Goal: Information Seeking & Learning: Learn about a topic

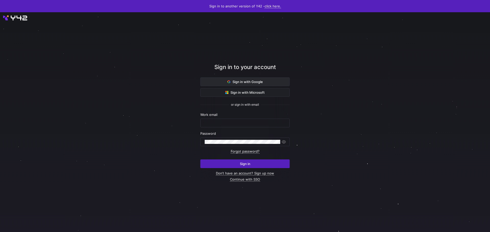
click at [230, 80] on span "Sign in with Google" at bounding box center [244, 82] width 35 height 4
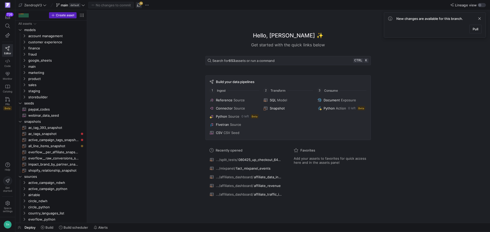
click at [138, 7] on span "button" at bounding box center [139, 5] width 6 height 6
click at [148, 7] on span "button" at bounding box center [147, 5] width 6 height 6
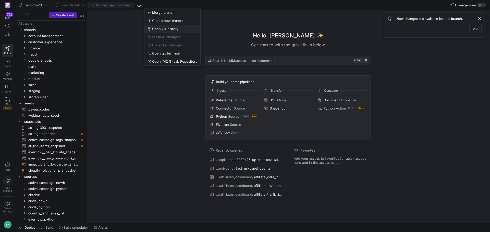
click at [157, 28] on span "Open Git history" at bounding box center [165, 29] width 26 height 4
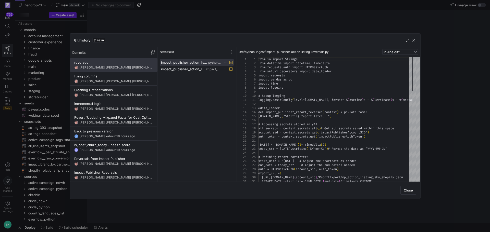
click at [153, 23] on div at bounding box center [245, 116] width 490 height 232
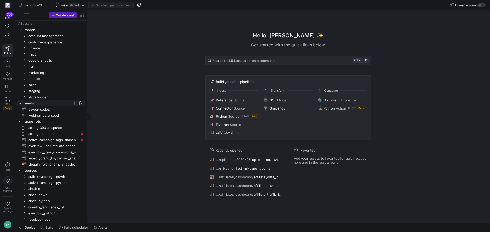
click at [20, 103] on icon "Press SPACE to select this row." at bounding box center [20, 103] width 4 height 3
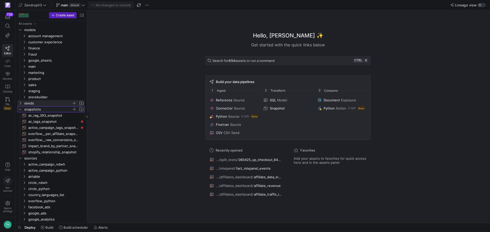
click at [20, 110] on icon "Press SPACE to select this row." at bounding box center [20, 109] width 3 height 1
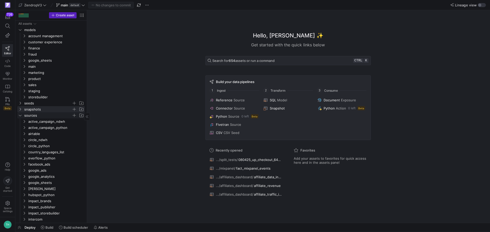
click at [20, 117] on icon "Press SPACE to select this row." at bounding box center [20, 115] width 4 height 3
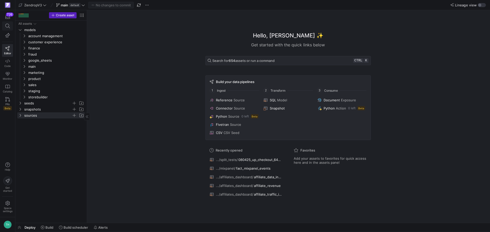
click at [5, 27] on icon at bounding box center [7, 26] width 5 height 5
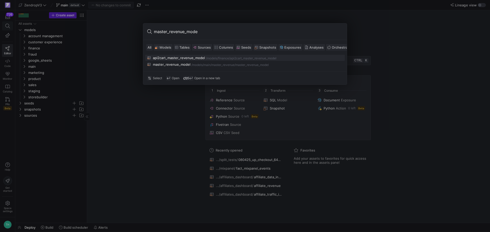
type input "master_revenue_model"
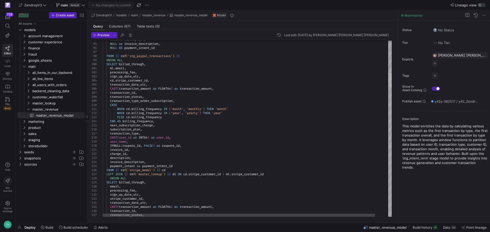
click at [392, 79] on div at bounding box center [390, 80] width 4 height 15
type textarea "invoice_id, charge_id, description, invoice_description, payment_intent as paym…"
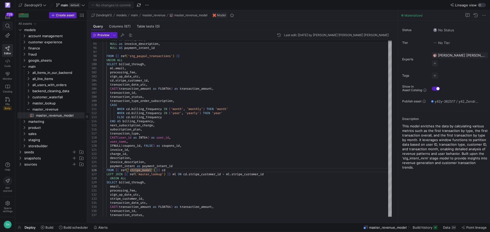
click at [9, 25] on icon at bounding box center [7, 26] width 5 height 5
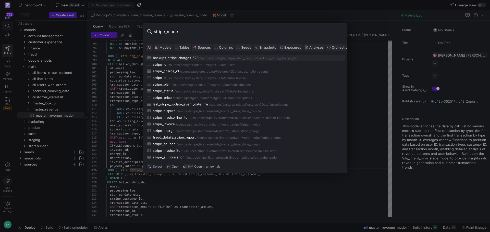
type input "stripe_model"
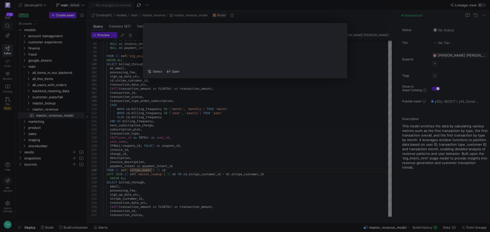
type textarea "{{ config( materialized = 'table' ) }} WITH balance_transactions_charges AS ( S…"
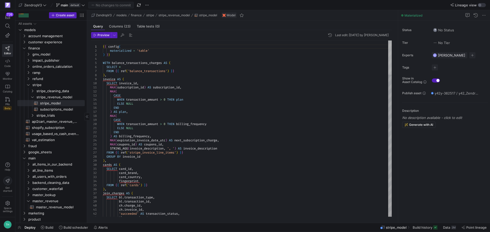
click at [392, 41] on div at bounding box center [390, 58] width 4 height 34
click at [6, 27] on div at bounding box center [245, 116] width 490 height 232
click at [6, 27] on icon at bounding box center [7, 26] width 5 height 5
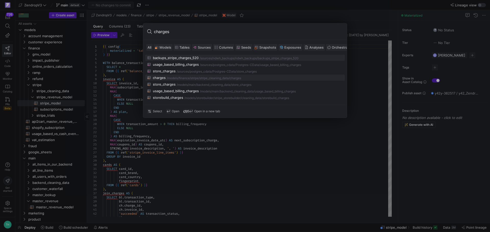
type input "charges"
click at [216, 76] on div "charges /models/ finance/stripe/stripe_cleaning_data /charges" at bounding box center [244, 78] width 195 height 4
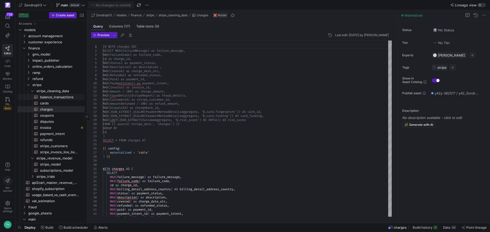
click at [56, 97] on span "balance_transactions​​​​​​​​​​" at bounding box center [59, 97] width 39 height 6
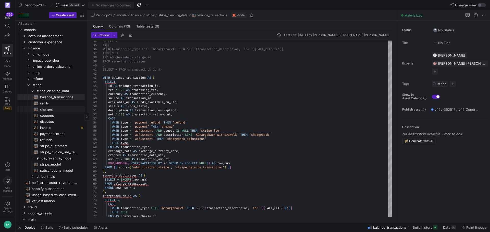
click at [60, 110] on span "charges​​​​​​​​​​" at bounding box center [59, 110] width 39 height 6
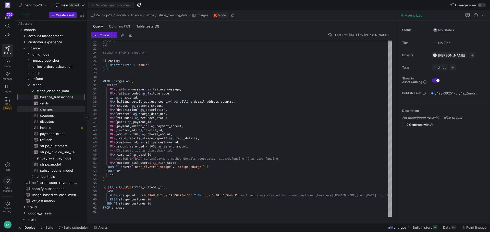
click at [56, 97] on span "balance_transactions​​​​​​​​​​" at bounding box center [59, 97] width 39 height 6
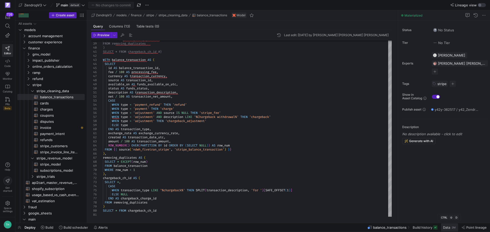
click at [446, 229] on span "Data" at bounding box center [446, 228] width 7 height 4
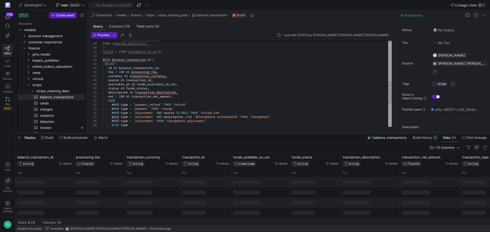
drag, startPoint x: 151, startPoint y: 140, endPoint x: 152, endPoint y: 134, distance: 6.0
click at [152, 134] on div at bounding box center [252, 133] width 475 height 2
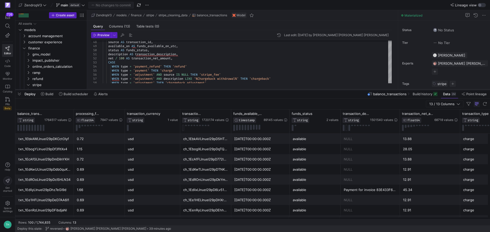
drag, startPoint x: 154, startPoint y: 134, endPoint x: 156, endPoint y: 84, distance: 49.8
click at [156, 89] on div at bounding box center [252, 90] width 475 height 2
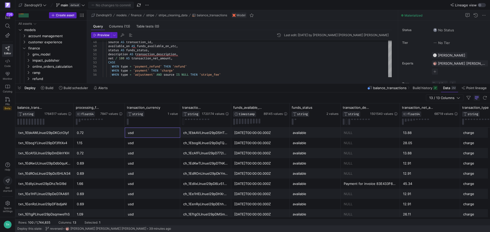
click at [128, 135] on div "usd" at bounding box center [152, 133] width 49 height 10
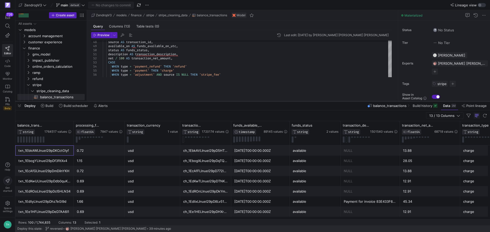
drag, startPoint x: 237, startPoint y: 84, endPoint x: 247, endPoint y: 151, distance: 67.6
click at [247, 103] on div at bounding box center [252, 102] width 475 height 2
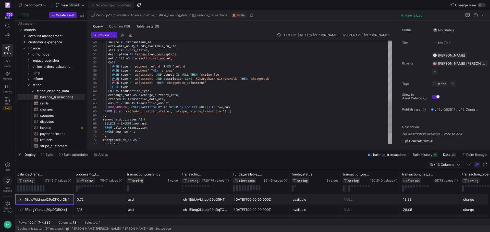
click at [242, 107] on div "source AS transaction_id , available_on AS funds_available_on_utc , status AS f…" at bounding box center [247, 11] width 289 height 335
click at [248, 99] on div "source AS transaction_id , available_on AS funds_available_on_utc , status AS f…" at bounding box center [247, 11] width 289 height 335
click at [221, 203] on div "ch_1EbkAVLInuel29pD5HTUC9Y1" at bounding box center [205, 200] width 45 height 10
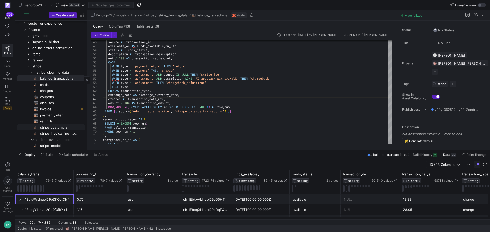
scroll to position [26, 0]
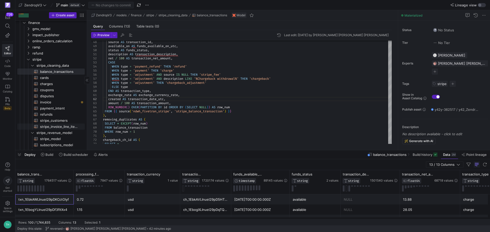
click at [61, 126] on span "stripe_invoice_line_items​​​​​​​​​​" at bounding box center [59, 127] width 39 height 6
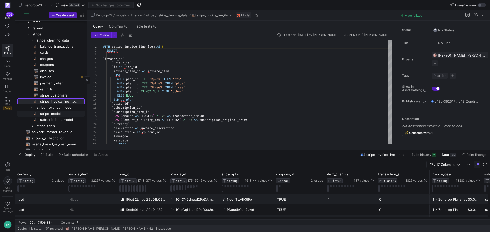
scroll to position [51, 0]
click at [55, 124] on span "stripe_trials" at bounding box center [53, 126] width 35 height 6
click at [53, 46] on span "balance_transactions​​​​​​​​​​" at bounding box center [59, 46] width 39 height 6
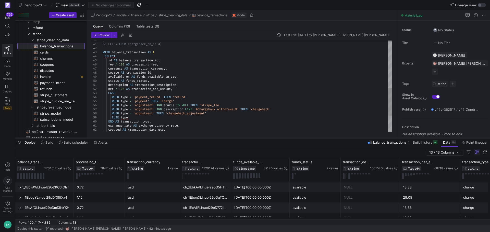
drag, startPoint x: 242, startPoint y: 151, endPoint x: 241, endPoint y: 139, distance: 12.3
click at [241, 139] on div at bounding box center [252, 138] width 475 height 2
type textarea "description AS transaction_description, net / 100 AS transaction_net_amount, CA…"
click at [151, 121] on div ") SELECT * FROM chargeback_ch_id #} WITH balance_transaction AS ( SELECT id AS …" at bounding box center [247, 42] width 289 height 335
click at [153, 119] on div ") SELECT * FROM chargeback_ch_id #} WITH balance_transaction AS ( SELECT id AS …" at bounding box center [247, 42] width 289 height 335
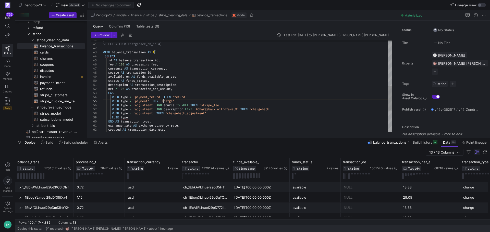
click at [163, 102] on div ") SELECT * FROM chargeback_ch_id #} WITH balance_transaction AS ( SELECT id AS …" at bounding box center [247, 42] width 289 height 335
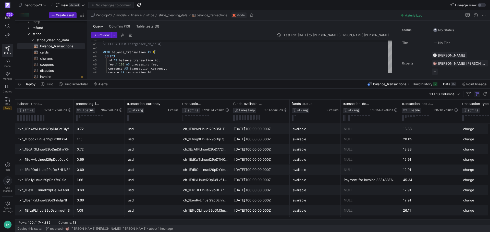
drag, startPoint x: 213, startPoint y: 139, endPoint x: 219, endPoint y: 80, distance: 58.7
click at [219, 80] on div at bounding box center [252, 80] width 475 height 2
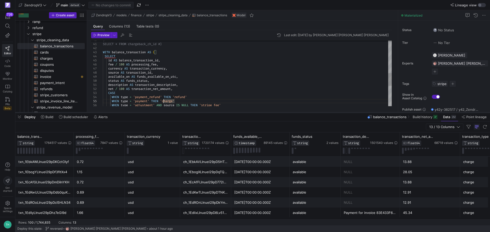
drag, startPoint x: 191, startPoint y: 80, endPoint x: 195, endPoint y: 113, distance: 33.2
click at [195, 113] on div at bounding box center [252, 113] width 475 height 2
click at [7, 27] on icon at bounding box center [7, 26] width 5 height 5
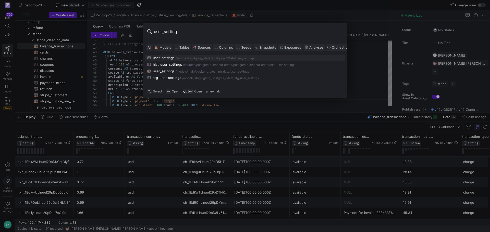
type input "user_settings"
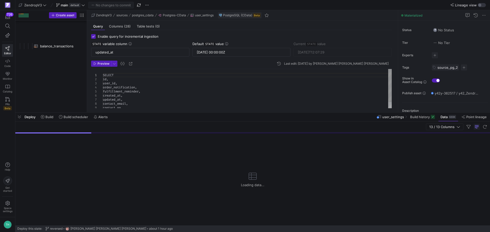
scroll to position [612, 0]
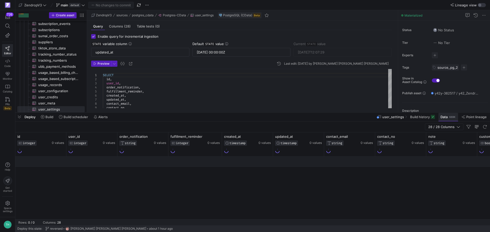
click at [444, 117] on span "Data" at bounding box center [443, 117] width 7 height 4
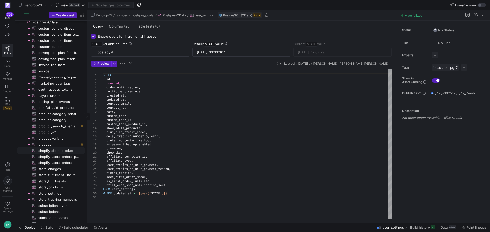
scroll to position [456, 0]
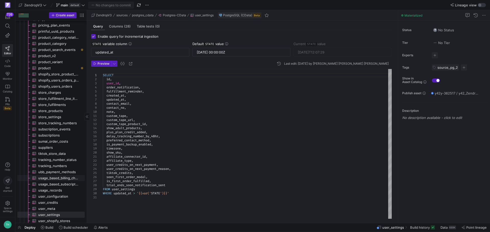
click at [51, 180] on span "usage_based_billing_charges​​​​​​​​​" at bounding box center [58, 179] width 41 height 6
type input "2024-09-22 00:00:00Z"
type input "2025-08-21T06:04:35"
type textarea "SELECT id, amount, charge_type, description, platform_charge_id, created_at, up…"
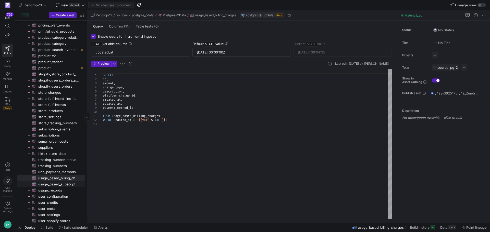
click at [50, 184] on span "usage_based_subscriptions​​​​​​​​​" at bounding box center [58, 185] width 41 height 6
type input "2024-11-25 00:00:00Z"
type input "2025-08-21T06:03:15"
type textarea "SELECT id, user_id, billing_cycle_anchor, last_paid_period_start_date, last_pai…"
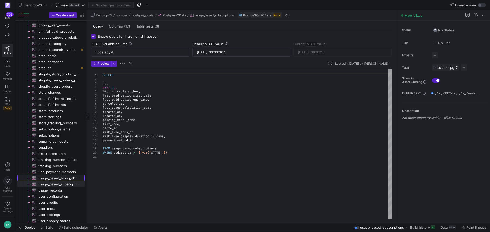
click at [49, 180] on span "usage_based_billing_charges​​​​​​​​​" at bounding box center [58, 179] width 41 height 6
type input "2024-09-22 00:00:00Z"
type input "2025-08-21T06:04:35"
type textarea "SELECT id, amount, charge_type, description, platform_charge_id, created_at, up…"
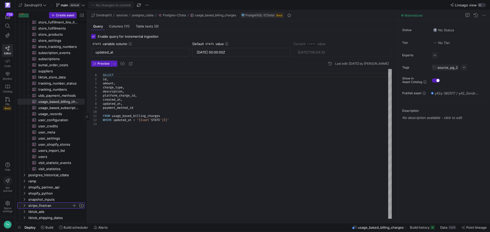
click at [48, 205] on span "stripe_fivetran" at bounding box center [49, 206] width 43 height 6
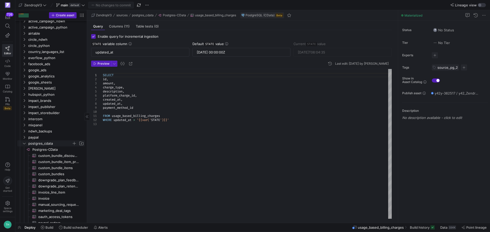
click at [24, 142] on y42-icon "Press SPACE to select this row." at bounding box center [24, 144] width 4 height 4
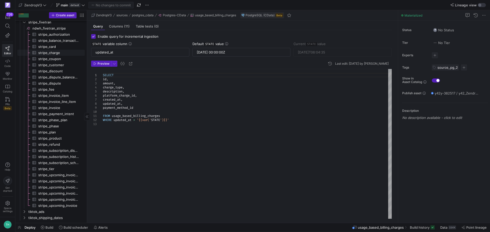
click at [62, 54] on span "stripe_charge​​​​​​​​​" at bounding box center [58, 53] width 41 height 6
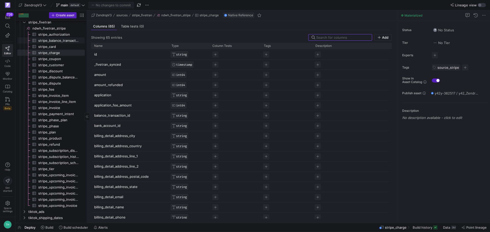
click at [63, 41] on span "stripe_balance_transaction​​​​​​​​​" at bounding box center [58, 41] width 41 height 6
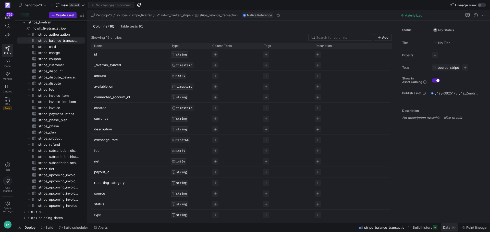
click at [444, 230] on span at bounding box center [449, 228] width 17 height 8
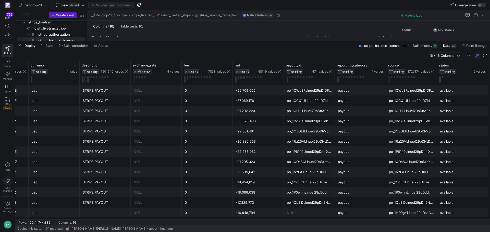
scroll to position [0, 319]
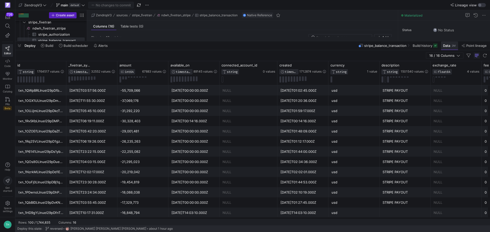
click at [455, 45] on div "2M" at bounding box center [453, 46] width 5 height 4
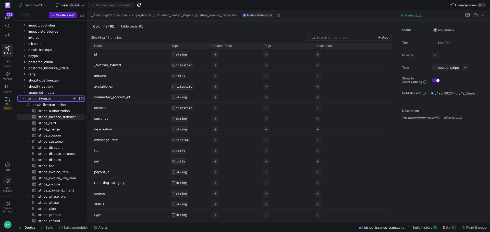
click at [24, 98] on icon "Press SPACE to select this row." at bounding box center [24, 98] width 4 height 3
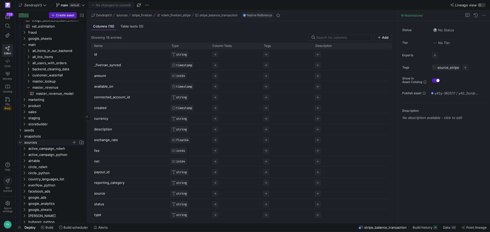
click at [20, 144] on icon "Press SPACE to select this row." at bounding box center [20, 142] width 4 height 3
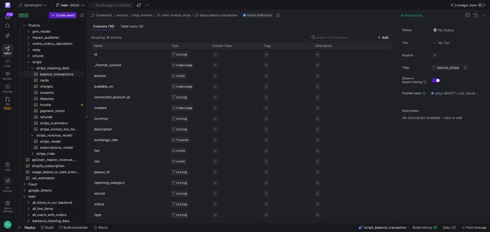
click at [59, 73] on span "balance_transactions​​​​​​​​​​" at bounding box center [59, 74] width 39 height 6
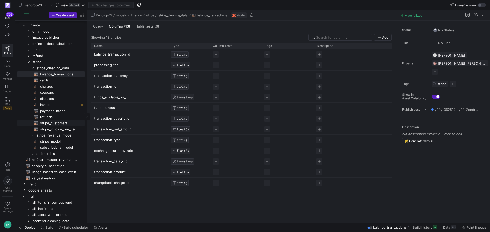
click at [56, 122] on span "stripe_customers​​​​​​​​​​" at bounding box center [59, 123] width 39 height 6
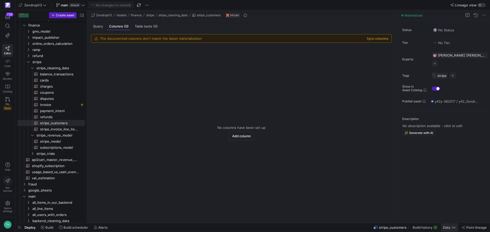
click at [443, 228] on span "Data" at bounding box center [446, 228] width 7 height 4
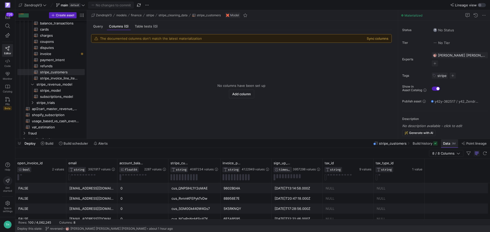
click at [446, 146] on span at bounding box center [449, 144] width 17 height 8
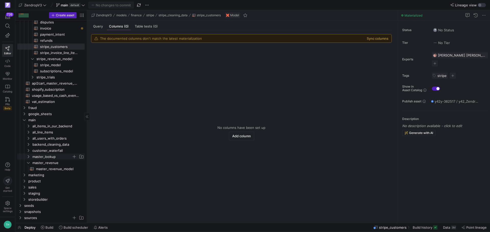
click at [54, 157] on span "master_lookup" at bounding box center [51, 157] width 39 height 6
click at [54, 163] on span "master_lookup​​​​​​​​​​" at bounding box center [57, 163] width 43 height 6
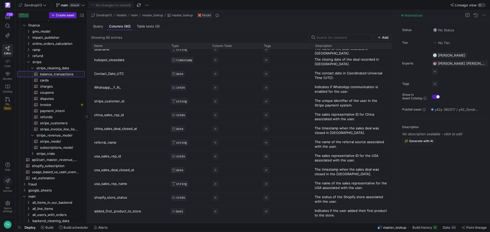
click at [62, 74] on span "balance_transactions​​​​​​​​​​" at bounding box center [59, 74] width 39 height 6
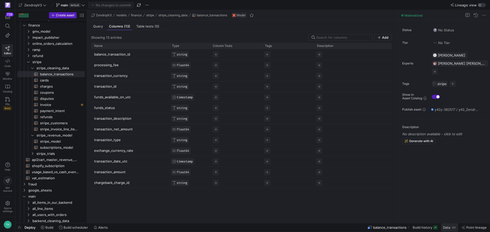
click at [447, 230] on span at bounding box center [449, 228] width 17 height 8
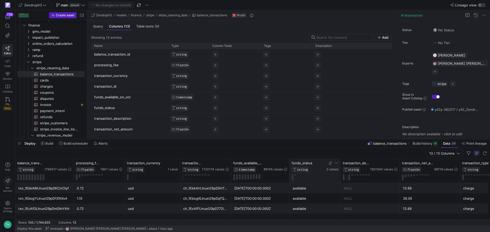
click at [321, 180] on div at bounding box center [315, 178] width 47 height 6
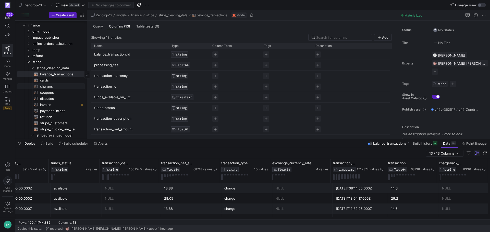
click at [60, 87] on span "charges​​​​​​​​​​" at bounding box center [59, 87] width 39 height 6
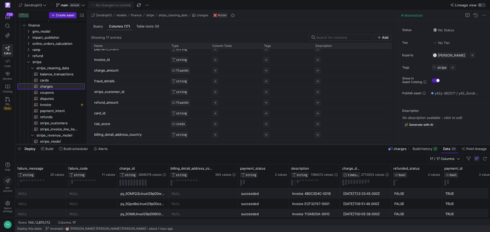
drag, startPoint x: 172, startPoint y: 139, endPoint x: 173, endPoint y: 144, distance: 5.5
click at [173, 144] on div at bounding box center [252, 145] width 475 height 2
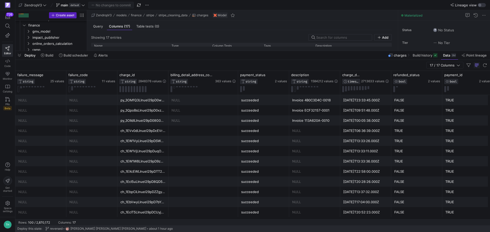
drag, startPoint x: 199, startPoint y: 145, endPoint x: 226, endPoint y: 49, distance: 98.9
click at [226, 50] on div at bounding box center [252, 51] width 475 height 2
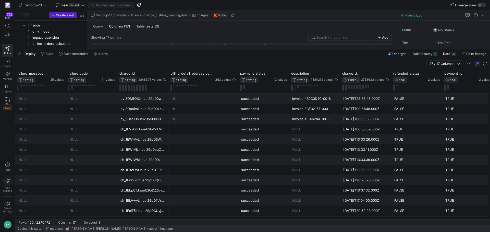
click at [271, 133] on div "succeeded" at bounding box center [263, 130] width 45 height 10
click at [325, 126] on div "NULL" at bounding box center [314, 130] width 45 height 10
click at [350, 129] on div "2019-05-03T06:36:39.000Z" at bounding box center [365, 130] width 45 height 10
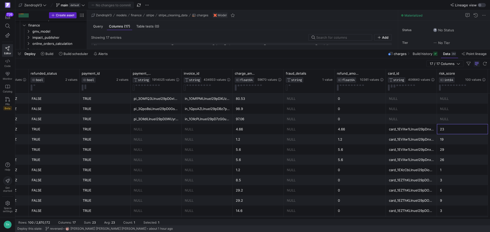
scroll to position [0, 414]
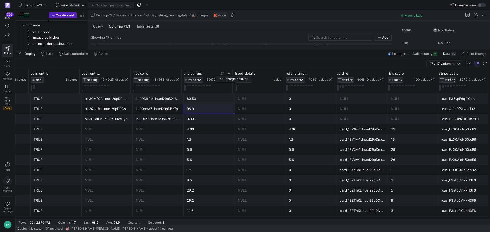
drag, startPoint x: 232, startPoint y: 74, endPoint x: 217, endPoint y: 75, distance: 15.3
click at [217, 75] on div "charge_amount FLOAT64 59670 values" at bounding box center [207, 81] width 51 height 24
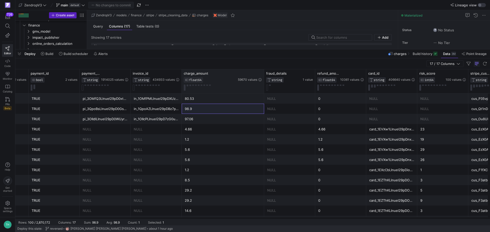
drag, startPoint x: 232, startPoint y: 72, endPoint x: 264, endPoint y: 69, distance: 31.5
click at [264, 69] on div at bounding box center [264, 81] width 2 height 24
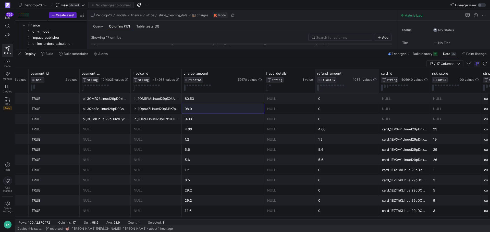
drag, startPoint x: 365, startPoint y: 73, endPoint x: 378, endPoint y: 72, distance: 12.8
click at [378, 72] on div at bounding box center [379, 81] width 2 height 24
click at [209, 117] on div "97.06" at bounding box center [223, 119] width 76 height 10
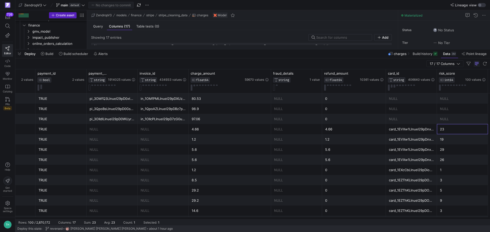
scroll to position [0, 458]
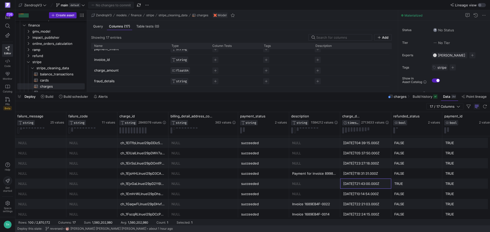
drag, startPoint x: 234, startPoint y: 50, endPoint x: 235, endPoint y: 43, distance: 6.5
click at [235, 91] on div at bounding box center [252, 92] width 475 height 2
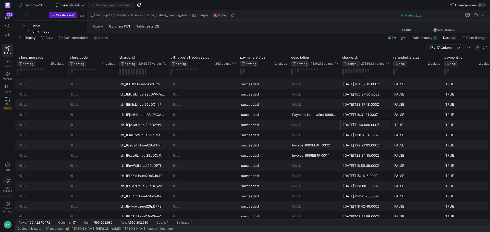
click at [309, 144] on div "Invoice 1689EB4F-0022" at bounding box center [314, 146] width 45 height 10
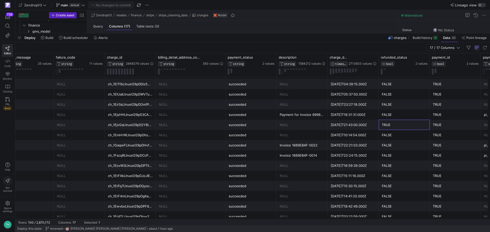
scroll to position [0, 9]
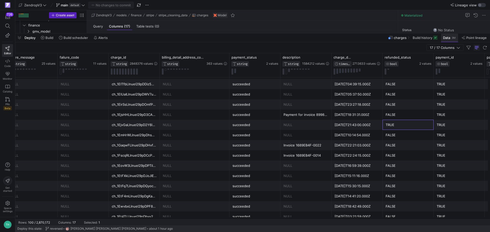
click at [444, 35] on span at bounding box center [449, 38] width 17 height 8
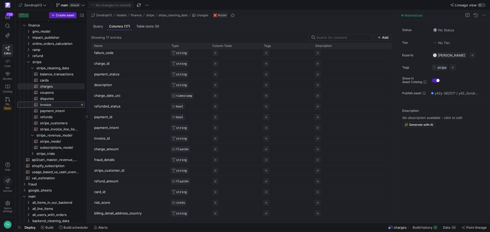
click at [52, 104] on span "invoice​​​​​​​​​​" at bounding box center [59, 105] width 39 height 6
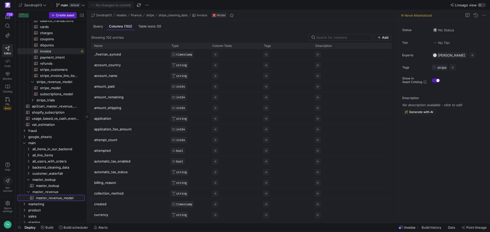
click at [52, 198] on span "master_revenue_model​​​​​​​​​​" at bounding box center [57, 198] width 43 height 6
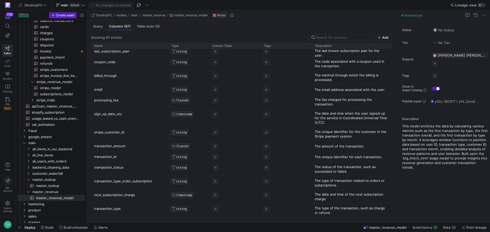
drag, startPoint x: 392, startPoint y: 90, endPoint x: 391, endPoint y: 98, distance: 8.2
click at [391, 98] on div "Showing 67 entries Add Drag here to set row groups Drag here to set column labe…" at bounding box center [241, 124] width 309 height 189
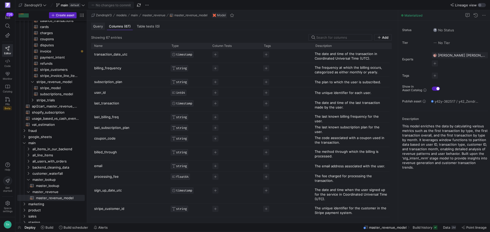
click at [98, 25] on span "Query" at bounding box center [98, 26] width 10 height 3
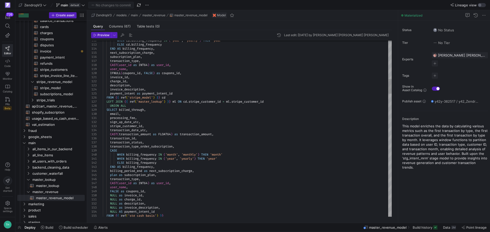
type textarea "invoice_id, charge_id, description, invoice_description, payment_intent as paym…"
click at [4, 23] on span at bounding box center [7, 26] width 10 height 9
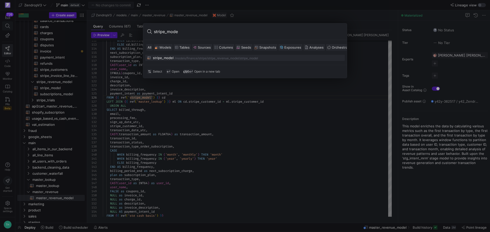
type input "stripe_model"
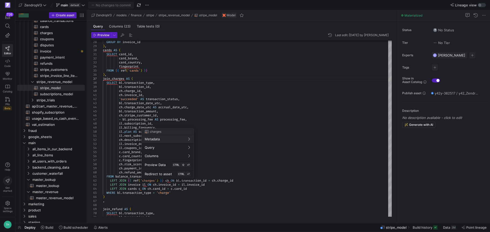
click at [170, 182] on div at bounding box center [245, 116] width 490 height 232
type textarea "FROM balance_transactions_charges bl LEFT JOIN {{ ref('charges') }} ch ON bl.tr…"
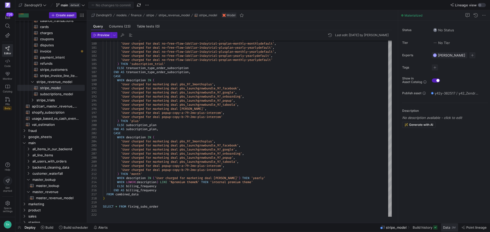
click at [446, 228] on span "Data" at bounding box center [446, 228] width 7 height 4
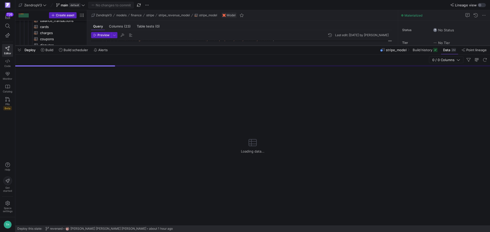
drag, startPoint x: 244, startPoint y: 140, endPoint x: 238, endPoint y: 42, distance: 97.9
click at [238, 45] on div at bounding box center [252, 46] width 475 height 2
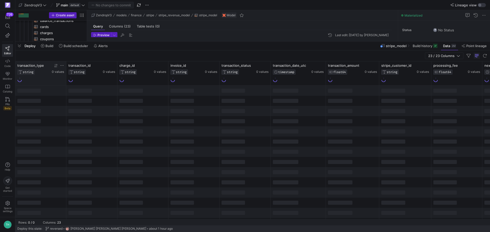
click at [52, 82] on div at bounding box center [40, 80] width 47 height 6
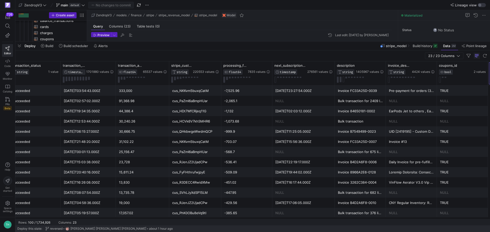
scroll to position [0, 261]
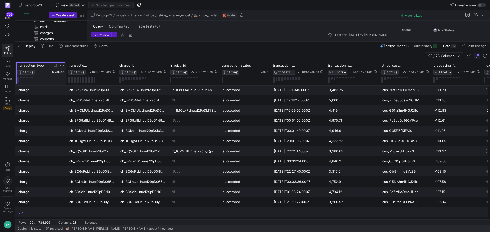
click at [58, 72] on span "6 values" at bounding box center [58, 72] width 12 height 4
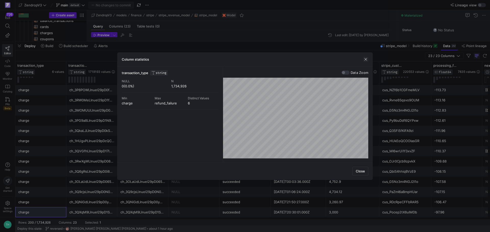
click at [367, 58] on span "button" at bounding box center [365, 59] width 5 height 5
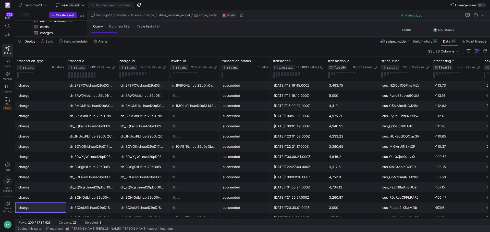
drag, startPoint x: 237, startPoint y: 41, endPoint x: 220, endPoint y: 36, distance: 17.5
click at [220, 36] on div at bounding box center [252, 37] width 475 height 2
click at [52, 138] on div "charge" at bounding box center [40, 137] width 45 height 10
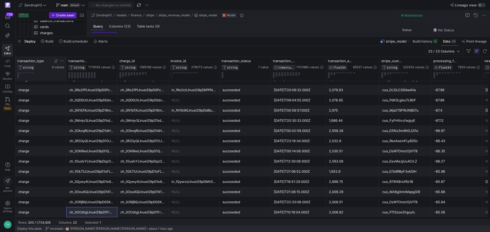
click at [55, 61] on icon at bounding box center [55, 61] width 2 height 4
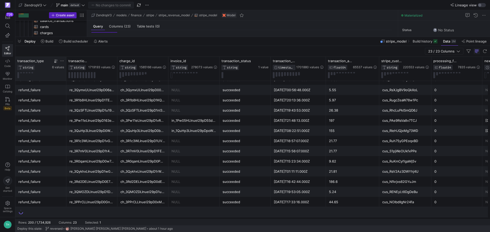
drag, startPoint x: 184, startPoint y: 220, endPoint x: 191, endPoint y: 219, distance: 7.6
click at [191, 219] on mat-sidenav-content "Drag here to set row groups Drag here to set column labels next_subscription_ch…" at bounding box center [252, 141] width 475 height 169
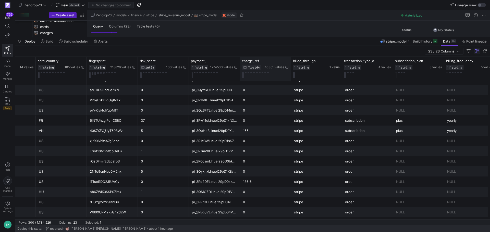
click at [291, 59] on div "charge_refunded_amount FLOAT64 10361 values" at bounding box center [265, 69] width 51 height 24
drag, startPoint x: 290, startPoint y: 60, endPoint x: 315, endPoint y: 61, distance: 24.5
click at [292, 61] on div at bounding box center [291, 69] width 2 height 24
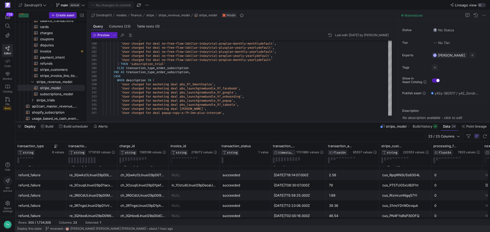
drag, startPoint x: 268, startPoint y: 38, endPoint x: 264, endPoint y: 123, distance: 85.3
click at [264, 123] on div at bounding box center [252, 122] width 475 height 2
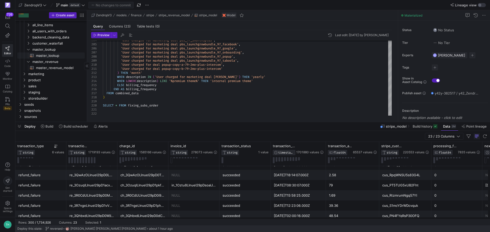
click at [56, 55] on span "master_lookup​​​​​​​​​​" at bounding box center [57, 56] width 43 height 6
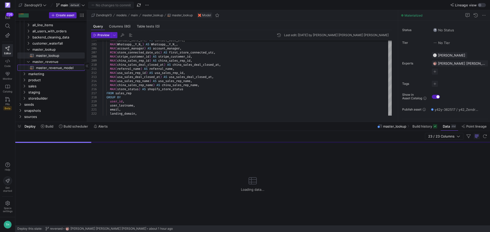
click at [60, 69] on span "master_revenue_model​​​​​​​​​​" at bounding box center [57, 68] width 43 height 6
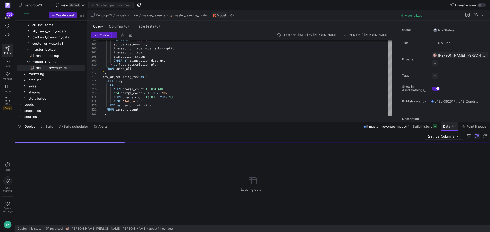
click at [455, 129] on span at bounding box center [449, 126] width 17 height 8
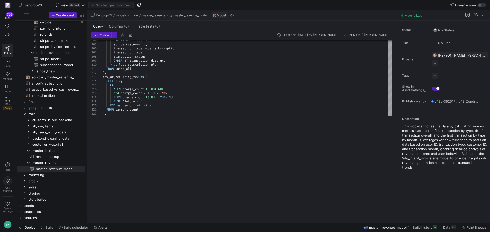
scroll to position [104, 0]
type textarea "FROM payment_count ), new_or_returning_subsc as ( SELECT *, CASE WHEN transacti…"
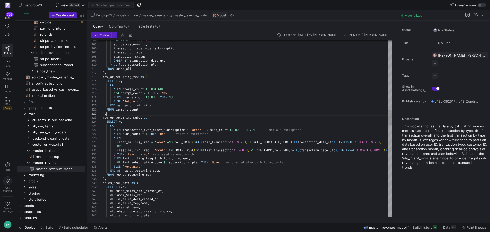
scroll to position [0, 0]
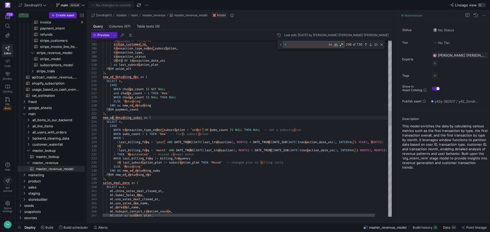
type textarea "re"
type textarea "ml.china_sales_deal_closed_at, ml.Sumai_Sales_Rep, ml.usa_sales_deal_closed_at,…"
type textarea "ref"
type textarea "FROM sales_deal_date ), charge_date as( SELECT c.*, IF( ch.charge_date_utc IS N…"
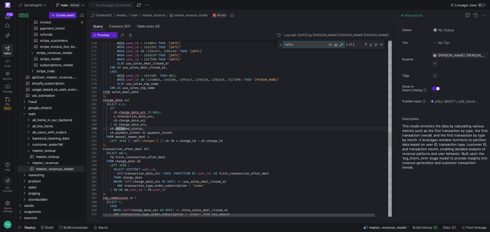
type textarea "refund"
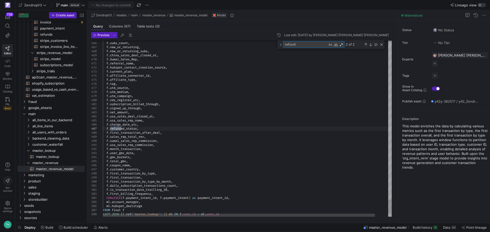
type textarea "FROM sales_deal_date ), charge_date as( SELECT c.*, IF( ch.charge_date_utc IS N…"
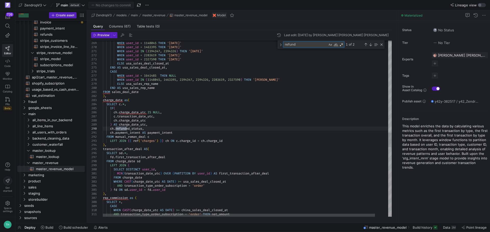
type textarea "refund"
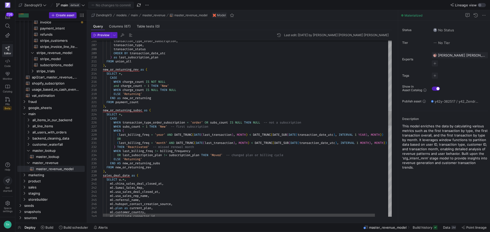
drag, startPoint x: 215, startPoint y: 153, endPoint x: 212, endPoint y: 151, distance: 3.4
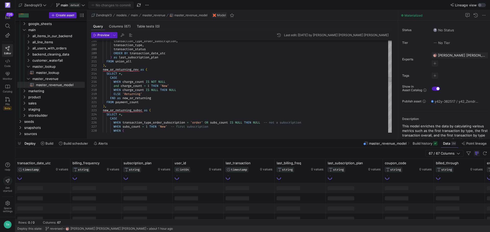
type textarea "FROM payment_count ), new_or_returning_subsc as ( SELECT *, CASE WHEN transacti…"
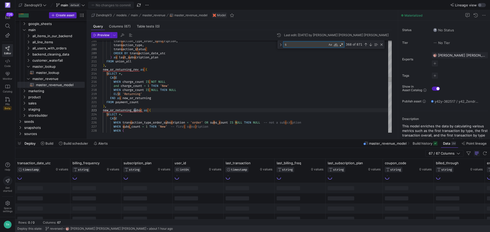
type textarea "st"
type textarea "), user_month_id as ( SELECT *, CASE WHEN transaction_type_order_subscription =…"
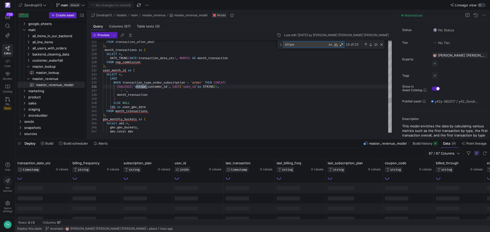
type textarea "stripe_"
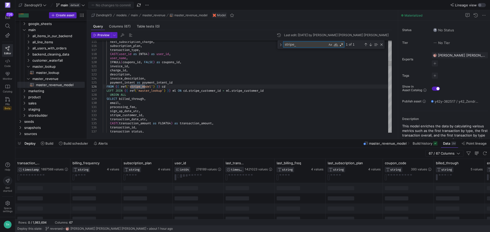
type textarea "invoice_id, charge_id, description, invoice_description, payment_intent as paym…"
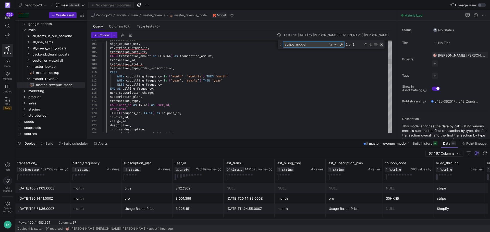
type textarea "stripe_model"
click at [381, 44] on div "Close (Escape)" at bounding box center [381, 45] width 4 height 4
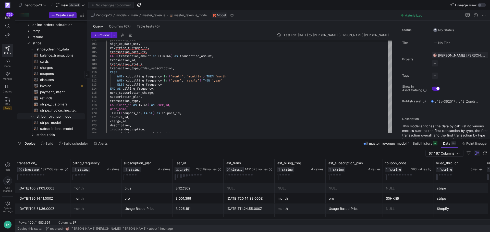
scroll to position [51, 0]
click at [59, 111] on span "stripe_model​​​​​​​​​​" at bounding box center [59, 114] width 39 height 6
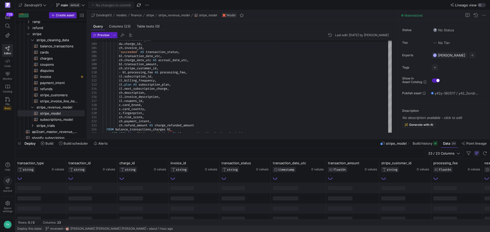
drag, startPoint x: 447, startPoint y: 145, endPoint x: 421, endPoint y: 156, distance: 28.2
drag, startPoint x: 421, startPoint y: 156, endPoint x: 62, endPoint y: 121, distance: 360.4
click at [62, 121] on span "subscriptions_model​​​​​​​​​​" at bounding box center [59, 120] width 39 height 6
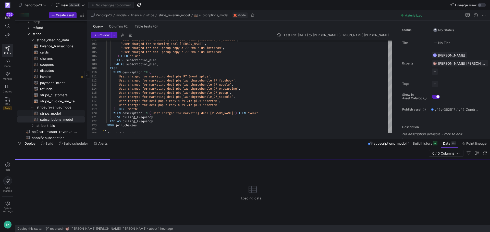
click at [61, 114] on span "stripe_model​​​​​​​​​​" at bounding box center [59, 114] width 39 height 6
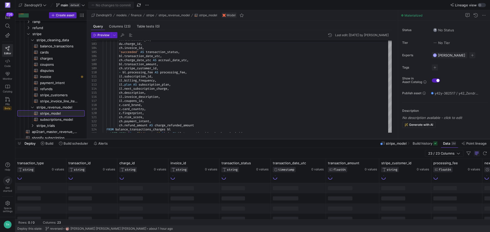
drag, startPoint x: 317, startPoint y: 139, endPoint x: 315, endPoint y: 47, distance: 92.4
click at [315, 138] on div at bounding box center [252, 139] width 475 height 2
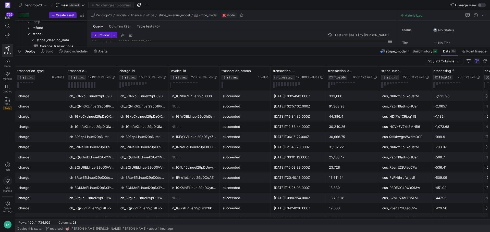
click at [177, 99] on div "in_1ONkn7LInuel29pD038WLi5O" at bounding box center [193, 96] width 45 height 10
click at [211, 110] on div "NULL" at bounding box center [193, 107] width 45 height 10
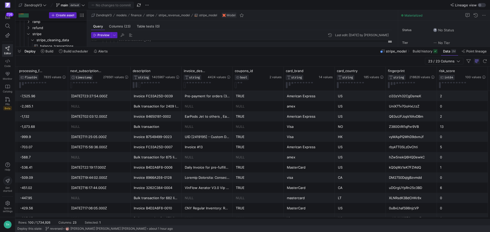
scroll to position [0, 465]
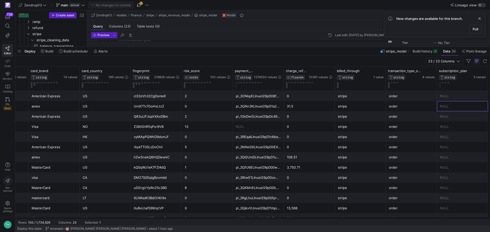
click at [221, 97] on div "2" at bounding box center [207, 96] width 45 height 10
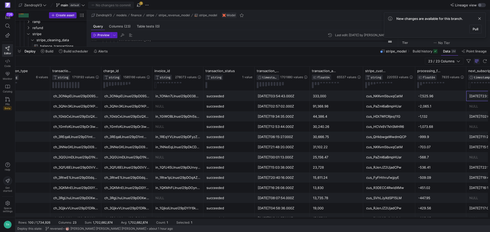
scroll to position [0, 14]
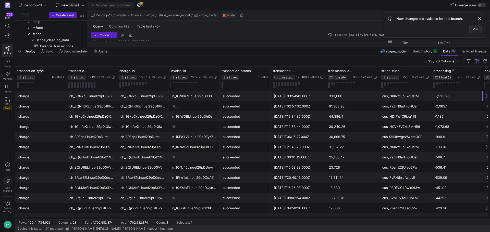
click at [474, 27] on span "Pull" at bounding box center [475, 29] width 6 height 4
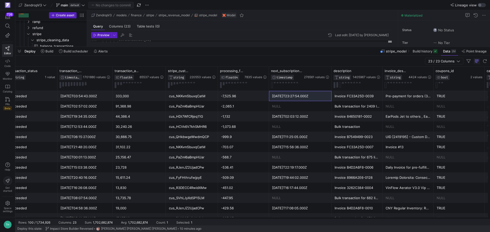
scroll to position [0, 214]
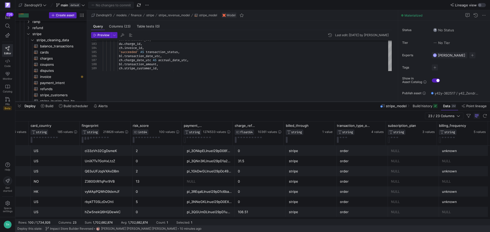
drag, startPoint x: 319, startPoint y: 47, endPoint x: 321, endPoint y: 102, distance: 54.9
click at [321, 102] on div at bounding box center [252, 102] width 475 height 2
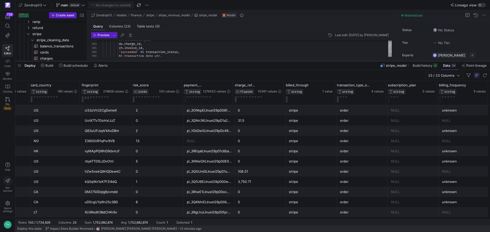
drag, startPoint x: 229, startPoint y: 102, endPoint x: 230, endPoint y: 61, distance: 40.6
click at [230, 61] on div at bounding box center [252, 61] width 475 height 2
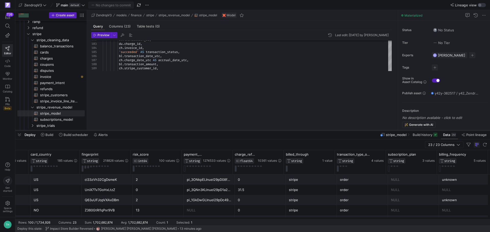
drag, startPoint x: 229, startPoint y: 61, endPoint x: 222, endPoint y: 131, distance: 70.0
click at [222, 131] on div at bounding box center [252, 131] width 475 height 2
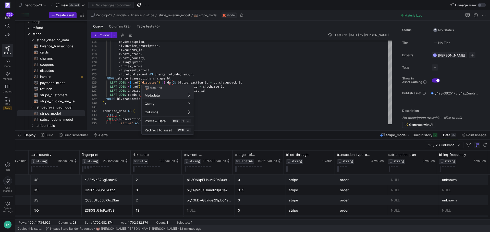
click at [152, 180] on div at bounding box center [245, 116] width 490 height 232
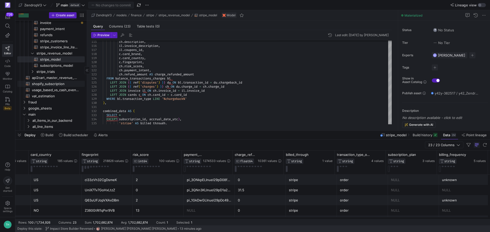
scroll to position [96, 0]
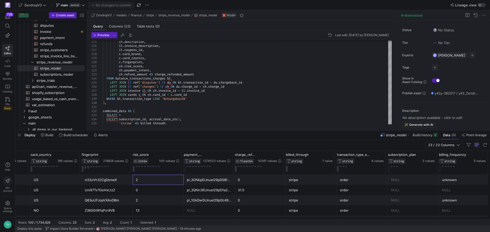
click at [154, 179] on div "2" at bounding box center [158, 180] width 45 height 10
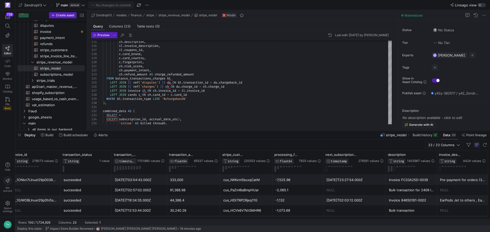
scroll to position [0, 210]
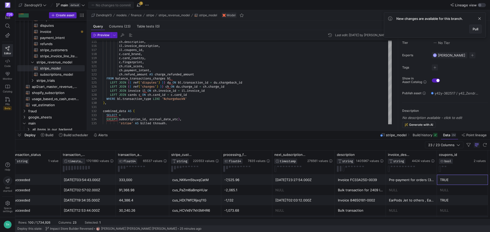
click at [476, 30] on span "Pull" at bounding box center [475, 29] width 6 height 4
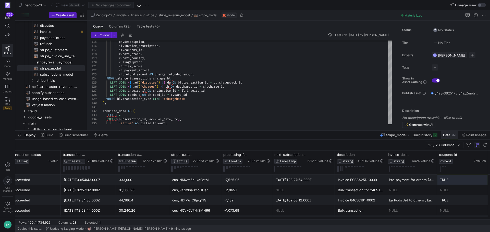
click at [448, 135] on span "Data" at bounding box center [446, 135] width 7 height 4
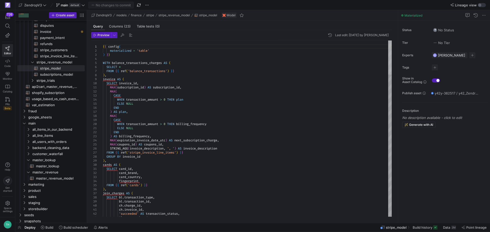
click at [388, 43] on div at bounding box center [390, 58] width 4 height 34
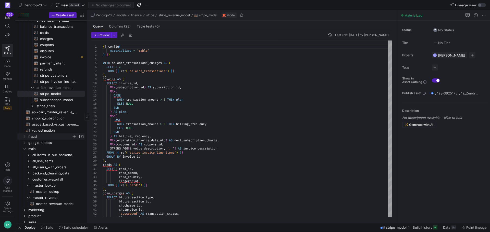
scroll to position [96, 0]
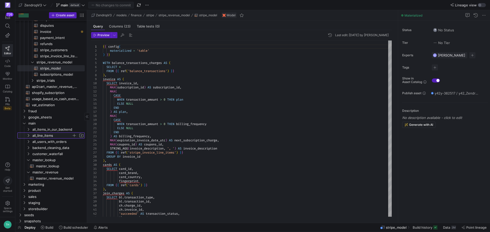
click at [54, 135] on span "all_line_items" at bounding box center [51, 136] width 39 height 6
click at [56, 147] on span "all_line_items​​​​​​​​​​" at bounding box center [57, 148] width 43 height 6
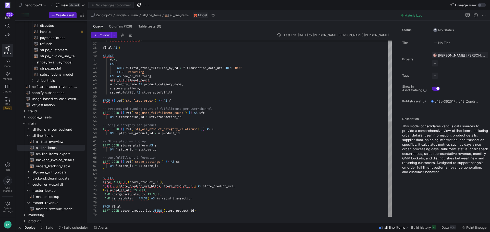
type textarea "{{ config( materialized = 'table' ) }} WITH balance_transactions_charges AS ( S…"
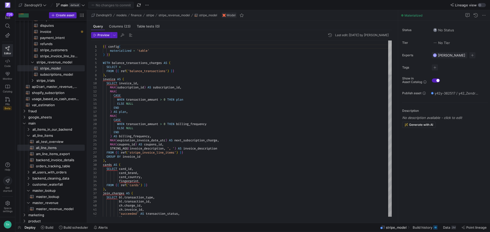
click at [388, 41] on div at bounding box center [390, 58] width 4 height 34
click at [8, 26] on icon at bounding box center [7, 26] width 5 height 5
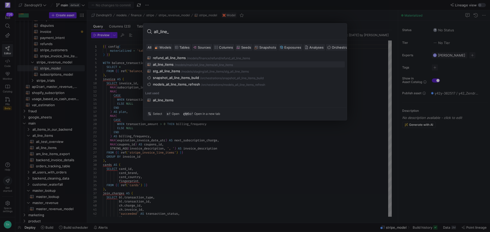
type input "all_line_"
click at [161, 63] on div "all_line_items" at bounding box center [163, 65] width 21 height 4
type textarea "-- ## Final Model: Order Performance -- Joins stg_first_order with user fulfill…"
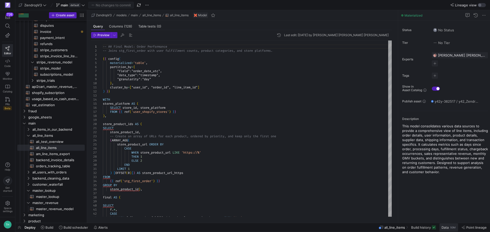
click at [441, 227] on span "Data" at bounding box center [444, 228] width 7 height 4
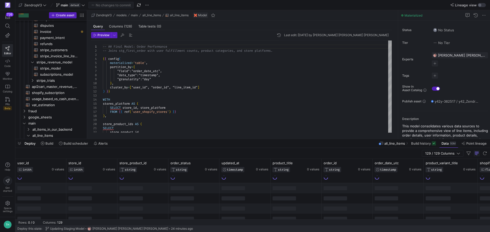
drag, startPoint x: 153, startPoint y: 139, endPoint x: 135, endPoint y: 64, distance: 77.4
click at [146, 138] on div at bounding box center [252, 139] width 475 height 2
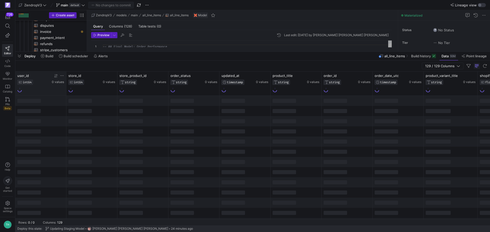
click at [63, 76] on icon at bounding box center [62, 76] width 4 height 4
type input "4059472"
click at [106, 126] on button "Apply" at bounding box center [104, 128] width 16 height 7
click at [208, 107] on div at bounding box center [193, 111] width 51 height 10
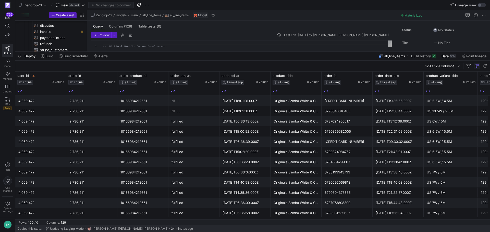
click at [44, 220] on y42-table-data-footer "Rows: 100 / 0 Columns: 129" at bounding box center [252, 223] width 475 height 6
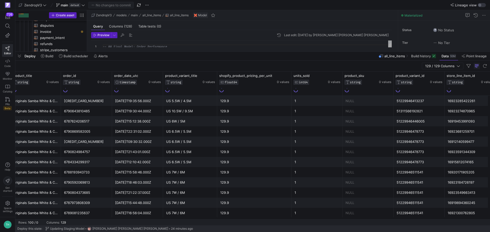
scroll to position [0, 314]
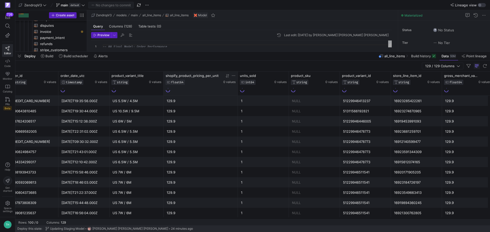
click at [227, 77] on icon at bounding box center [227, 76] width 2 height 4
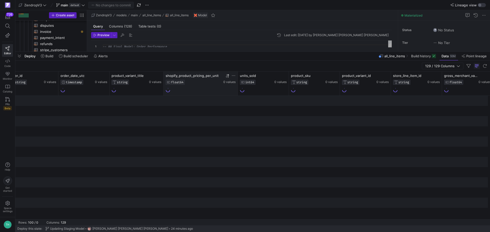
click at [227, 77] on icon at bounding box center [227, 76] width 2 height 4
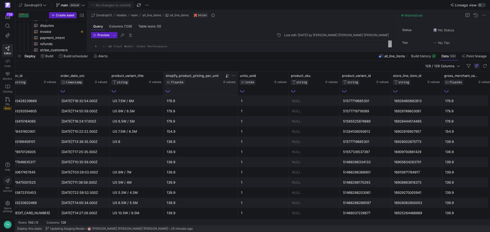
drag, startPoint x: 56, startPoint y: 220, endPoint x: 48, endPoint y: 220, distance: 7.9
click at [48, 220] on y42-table-data-footer "Rows: 100 / 0 Columns: 129" at bounding box center [252, 223] width 475 height 6
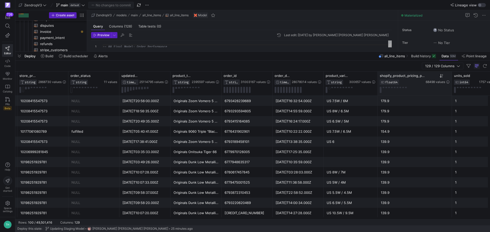
scroll to position [0, 164]
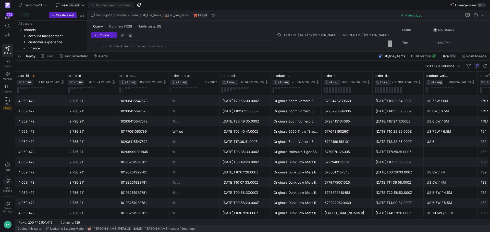
scroll to position [96, 0]
